Goal: Transaction & Acquisition: Purchase product/service

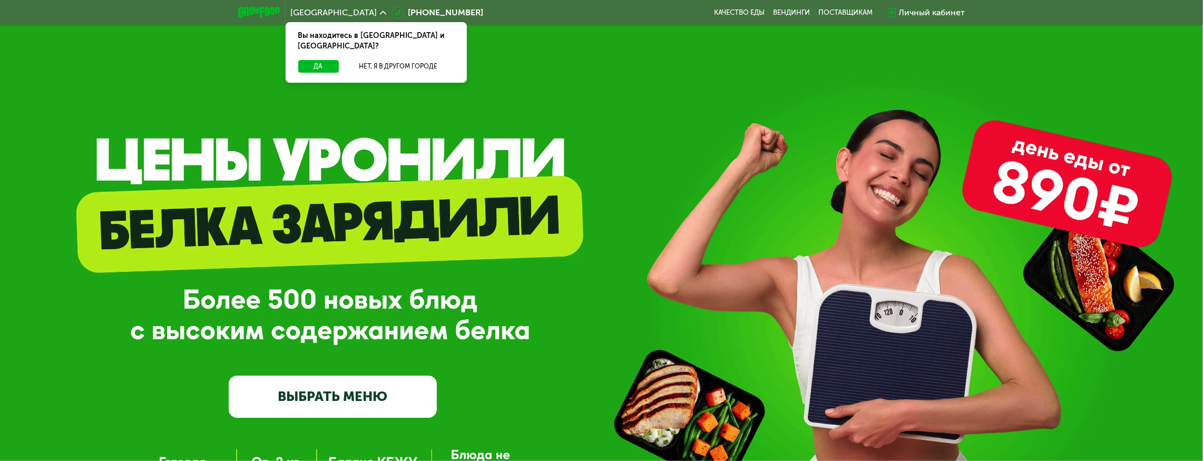
click at [354, 392] on link "ВЫБРАТЬ МЕНЮ" at bounding box center [333, 397] width 208 height 42
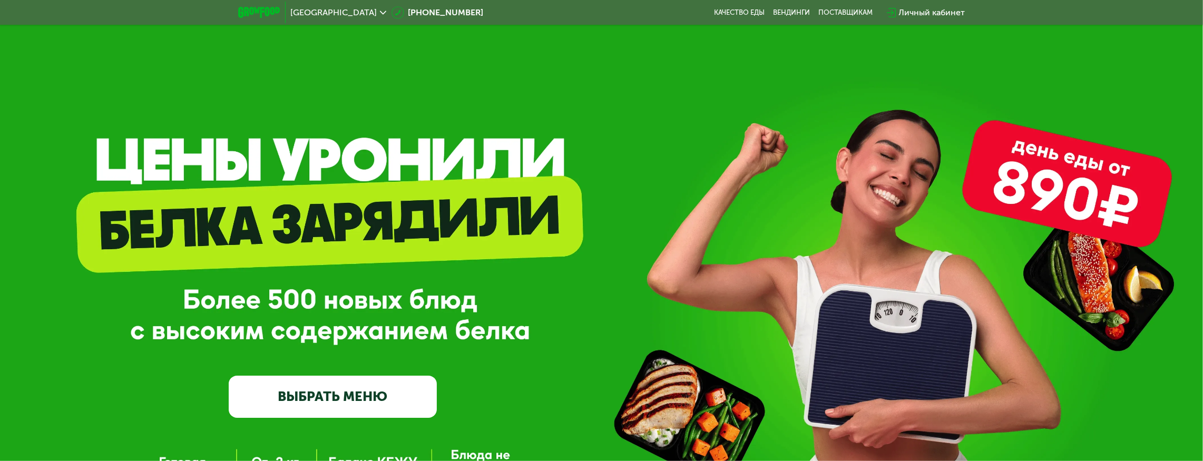
click at [337, 384] on link "ВЫБРАТЬ МЕНЮ" at bounding box center [333, 397] width 208 height 42
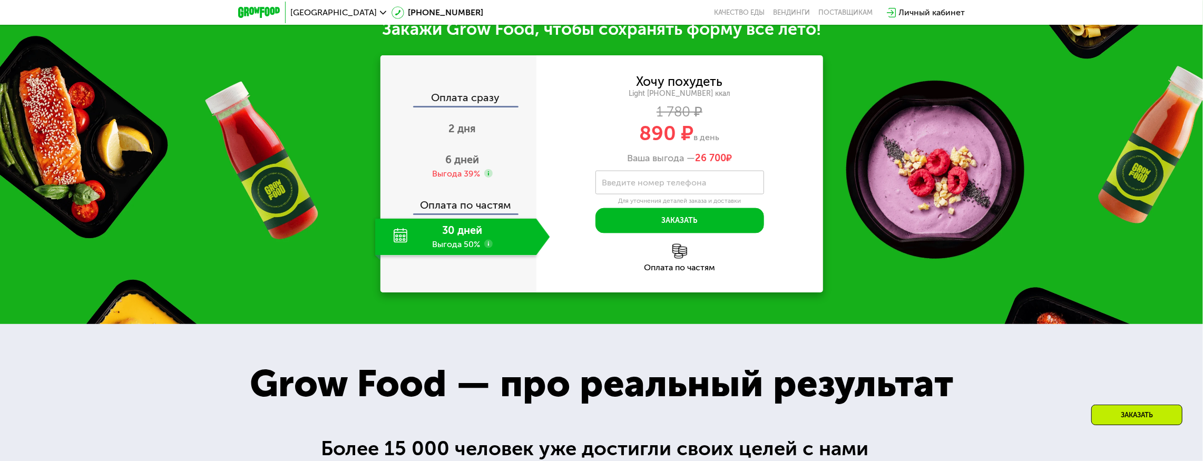
scroll to position [1189, 0]
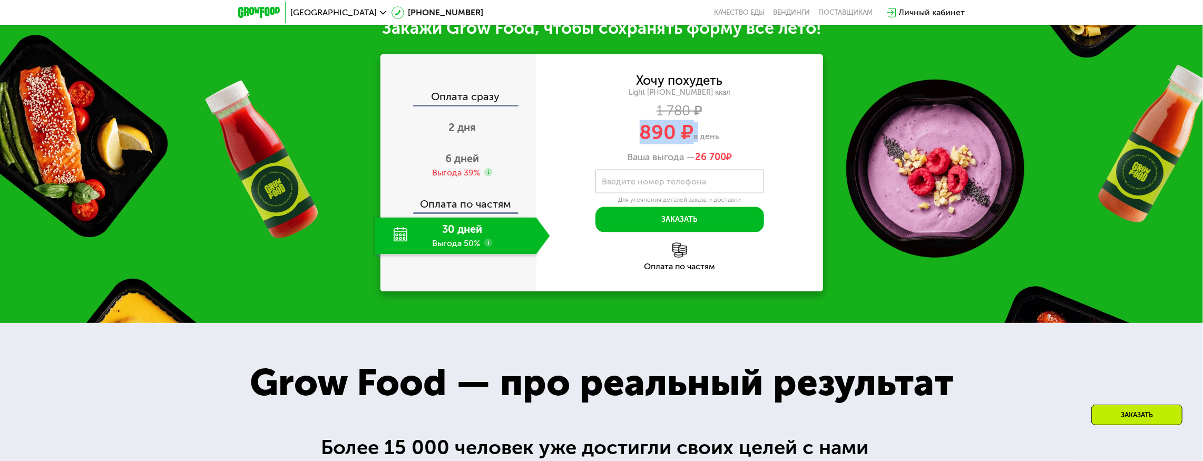
drag, startPoint x: 647, startPoint y: 214, endPoint x: 714, endPoint y: 214, distance: 66.9
click at [708, 142] on div "890 ₽ в день" at bounding box center [679, 132] width 287 height 20
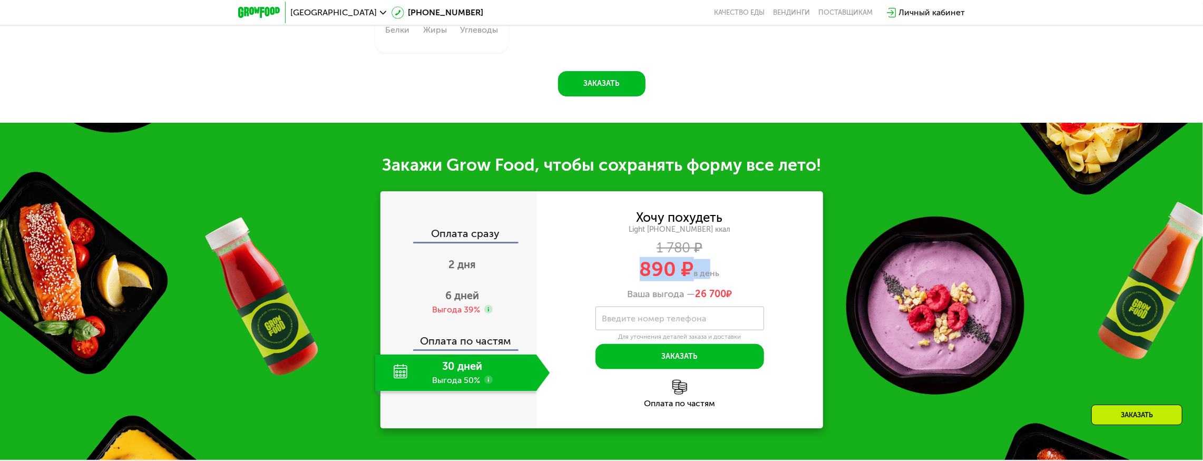
scroll to position [1153, 0]
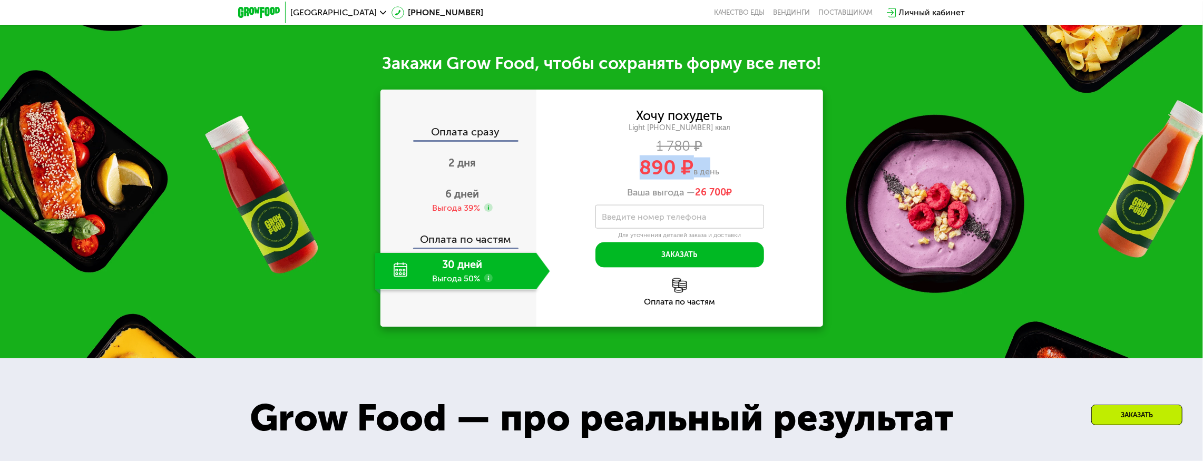
click at [670, 180] on span "890 ₽" at bounding box center [667, 167] width 54 height 24
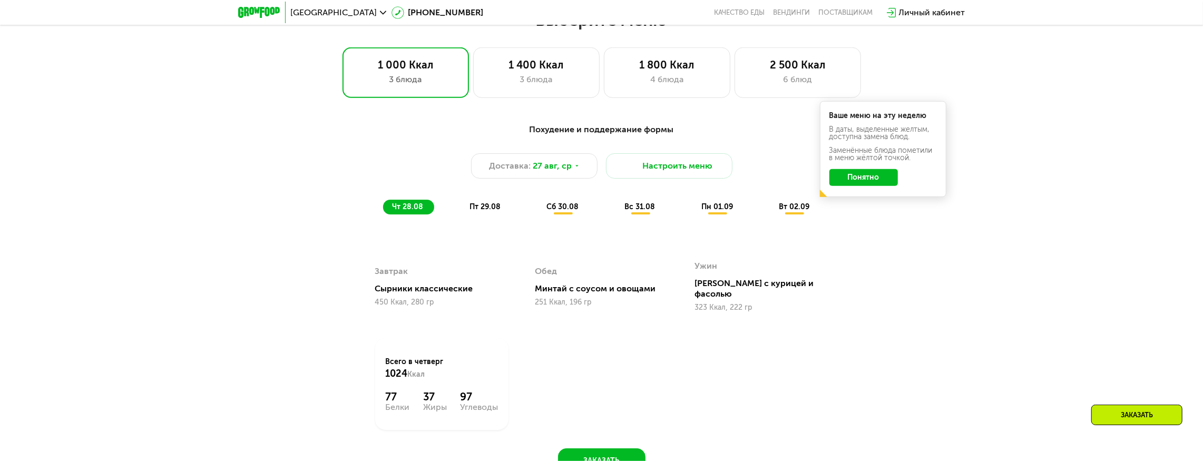
scroll to position [662, 0]
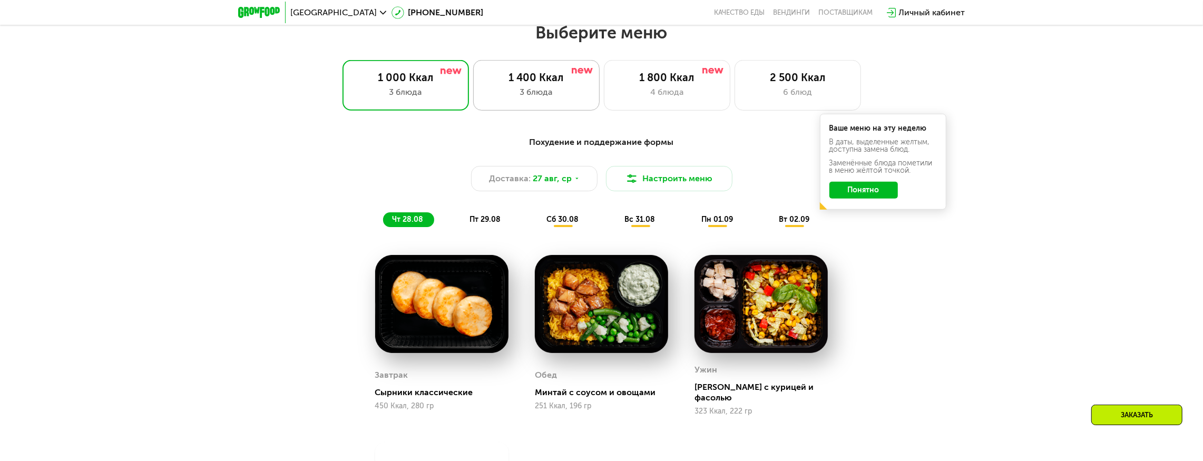
click at [514, 98] on div "3 блюда" at bounding box center [536, 92] width 104 height 13
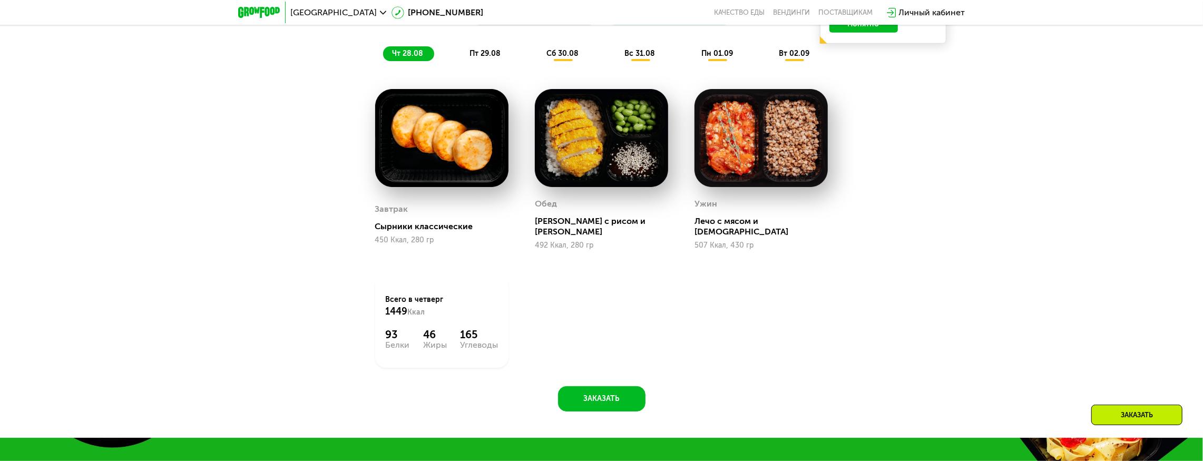
scroll to position [689, 0]
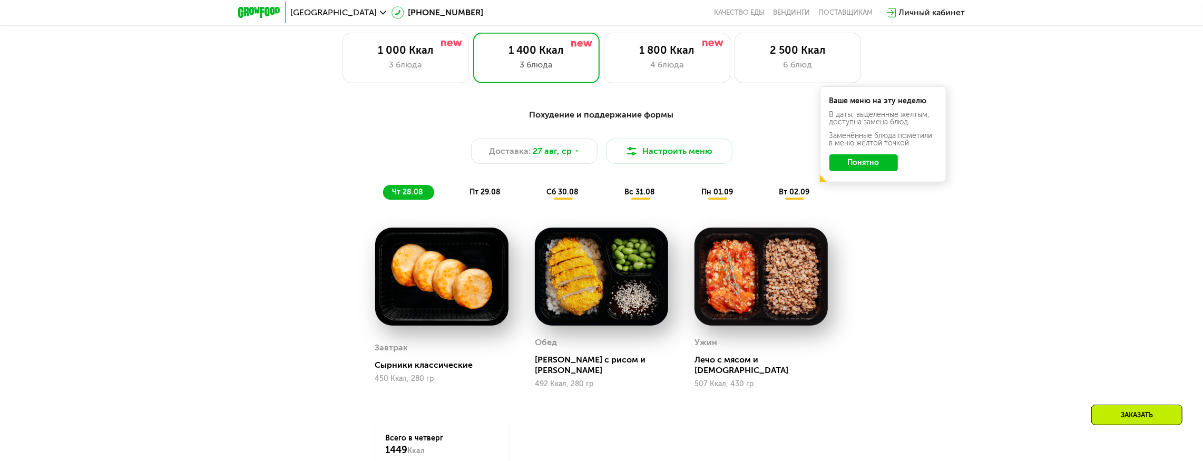
click at [497, 194] on span "пт 29.08" at bounding box center [484, 192] width 31 height 9
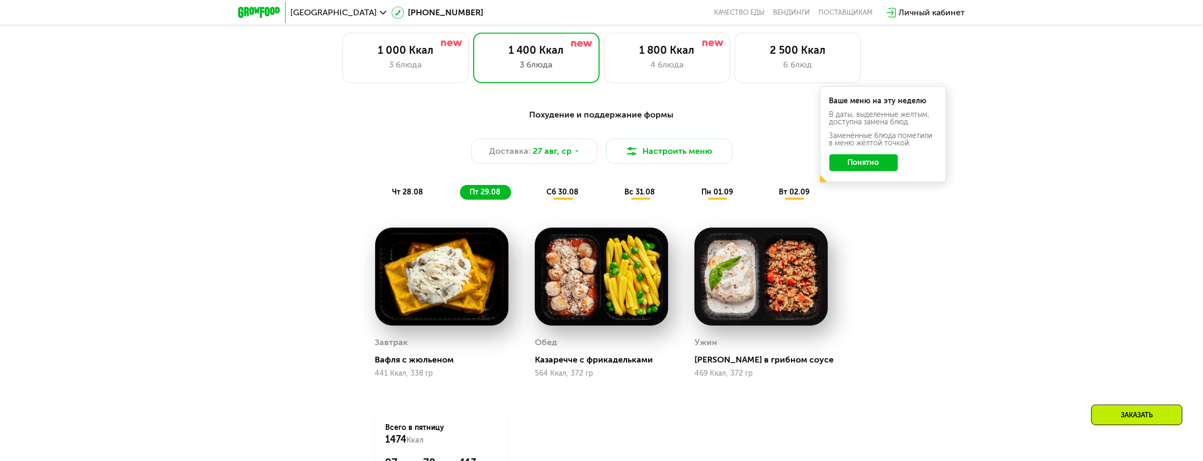
click at [562, 190] on span "сб 30.08" at bounding box center [562, 192] width 32 height 9
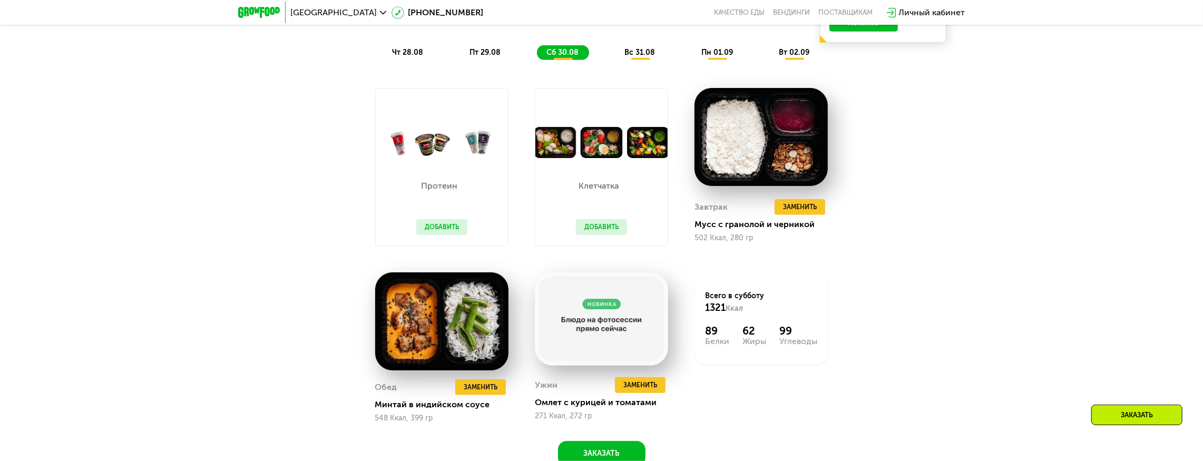
scroll to position [829, 0]
click at [635, 51] on span "вс 31.08" at bounding box center [640, 51] width 31 height 9
